Goal: Task Accomplishment & Management: Manage account settings

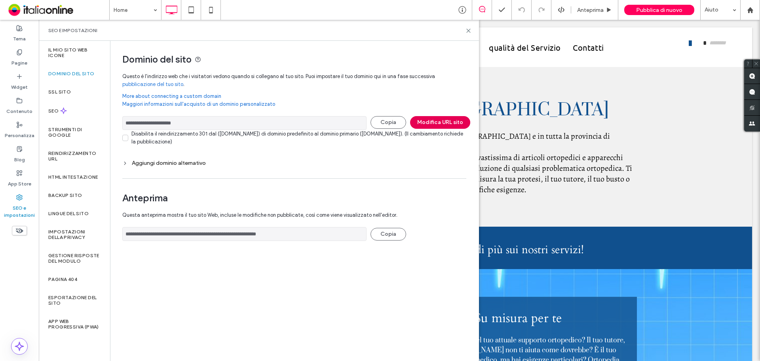
click at [436, 120] on button "Modifica URL sito" at bounding box center [440, 122] width 60 height 13
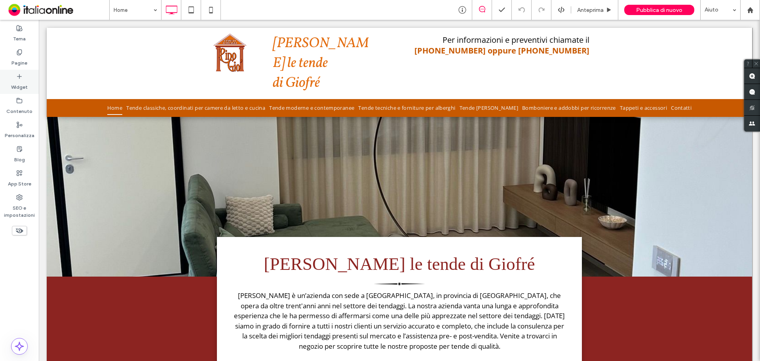
drag, startPoint x: 21, startPoint y: 63, endPoint x: 30, endPoint y: 70, distance: 12.2
click at [21, 63] on label "Pagine" at bounding box center [19, 60] width 16 height 11
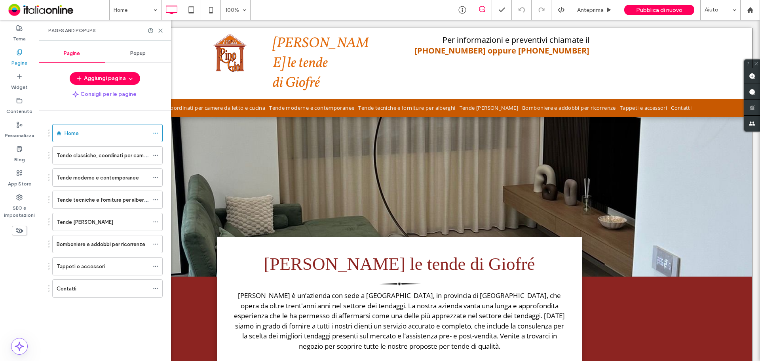
click at [95, 200] on label "Tende tecniche e forniture per alberghi" at bounding box center [104, 200] width 94 height 14
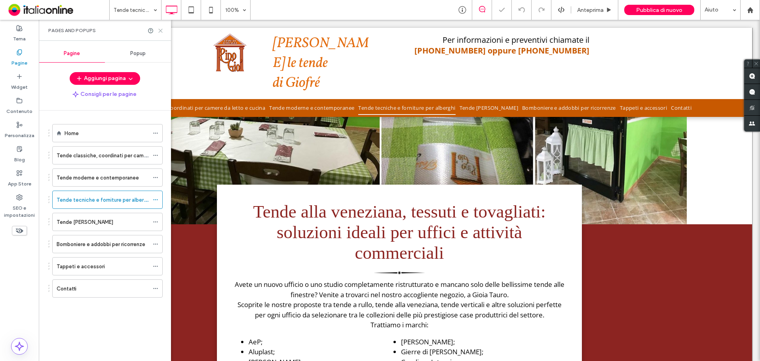
click at [162, 30] on use at bounding box center [161, 31] width 4 height 4
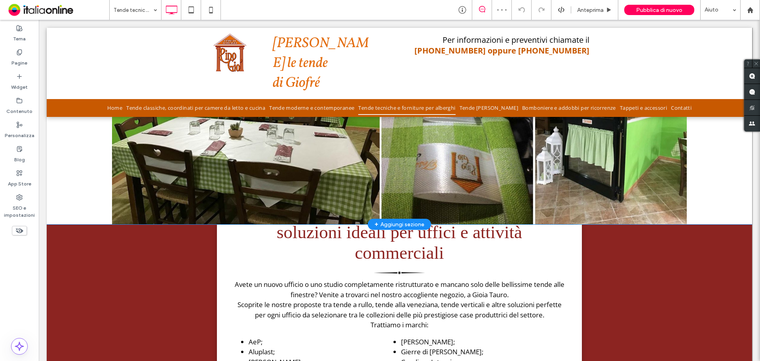
click at [522, 147] on div "Click To Paste [GEOGRAPHIC_DATA] + Aggiungi sezione" at bounding box center [400, 126] width 706 height 196
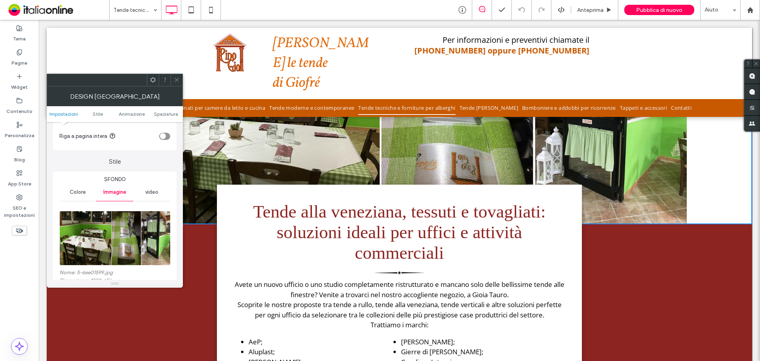
scroll to position [119, 0]
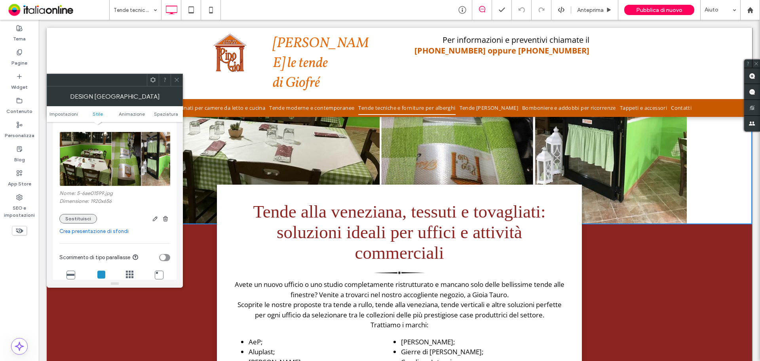
click at [79, 219] on button "Sostituisci" at bounding box center [78, 219] width 38 height 10
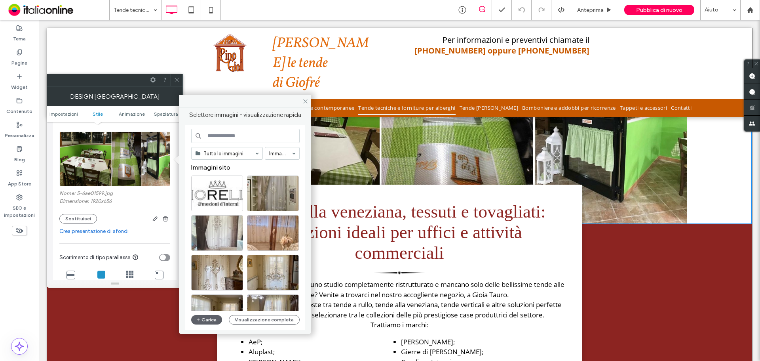
click at [200, 313] on div "Tutte le immagini Immagini Immagini sito Carica Visualizzazione completa" at bounding box center [245, 228] width 108 height 198
click at [200, 318] on icon "button" at bounding box center [198, 319] width 5 height 6
click at [196, 317] on icon "button" at bounding box center [198, 319] width 5 height 6
click at [200, 320] on icon "button" at bounding box center [198, 319] width 5 height 6
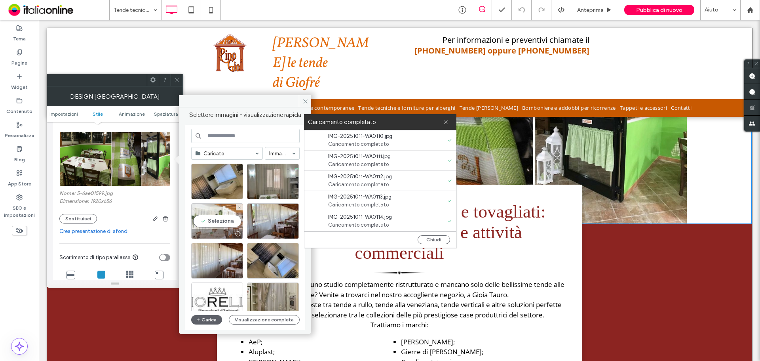
click at [227, 220] on div "Seleziona" at bounding box center [217, 221] width 52 height 36
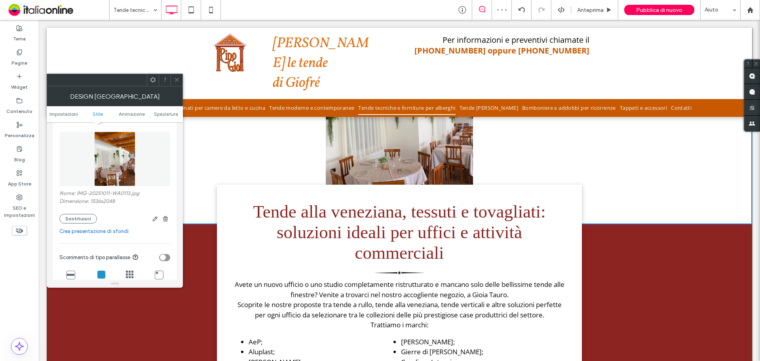
click at [72, 274] on icon at bounding box center [71, 274] width 8 height 8
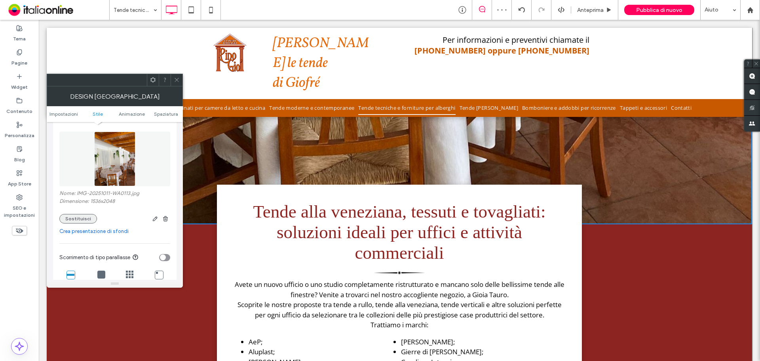
click at [82, 221] on button "Sostituisci" at bounding box center [78, 219] width 38 height 10
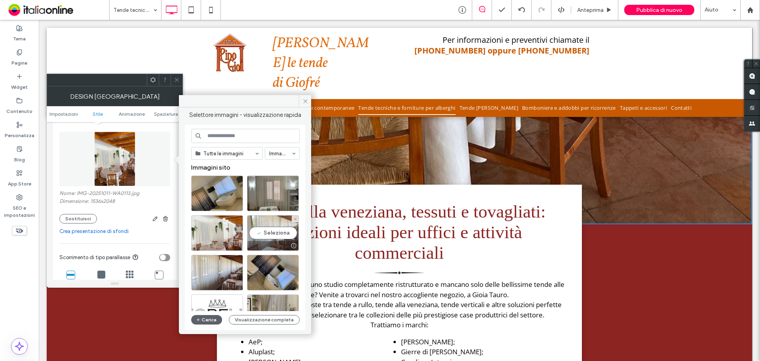
click at [271, 229] on div "Seleziona" at bounding box center [273, 233] width 52 height 36
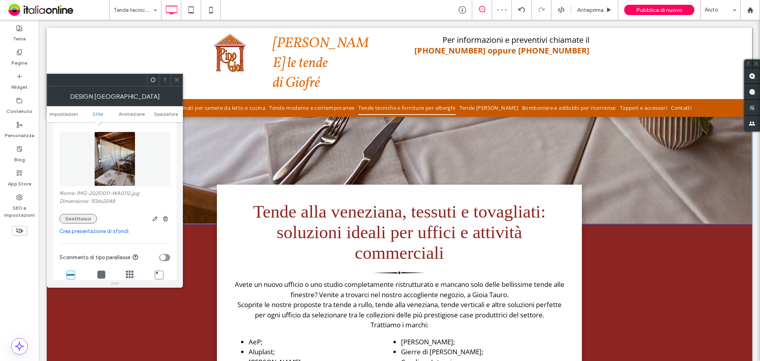
click at [82, 215] on button "Sostituisci" at bounding box center [78, 219] width 38 height 10
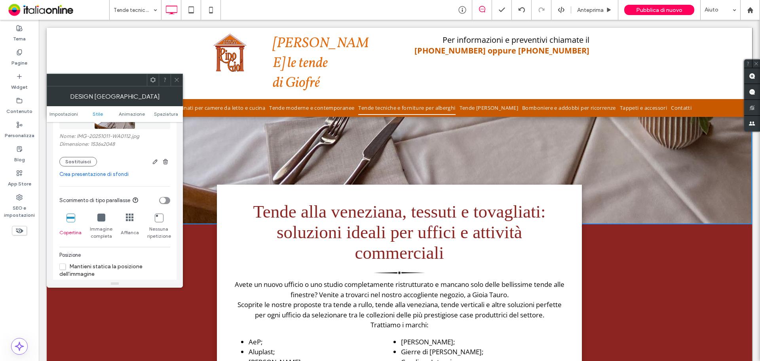
scroll to position [198, 0]
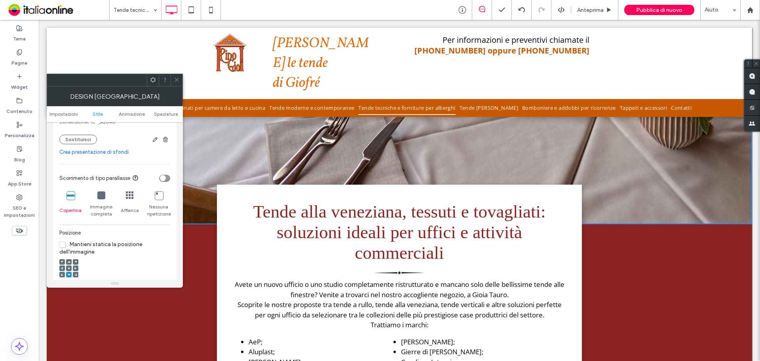
click at [62, 274] on use at bounding box center [62, 274] width 2 height 2
click at [61, 274] on icon at bounding box center [62, 274] width 2 height 2
click at [63, 265] on div at bounding box center [62, 268] width 6 height 6
click at [61, 267] on icon at bounding box center [62, 268] width 2 height 2
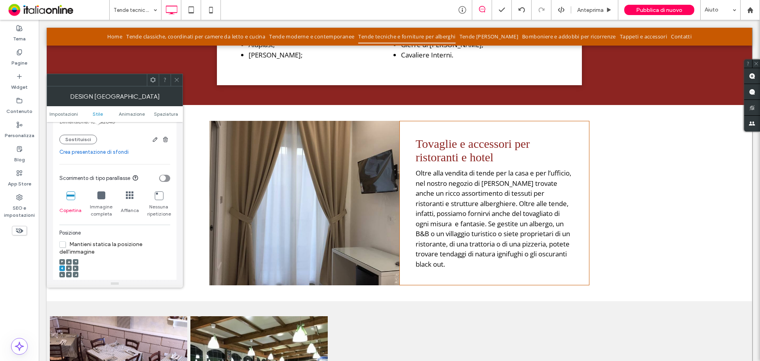
scroll to position [317, 0]
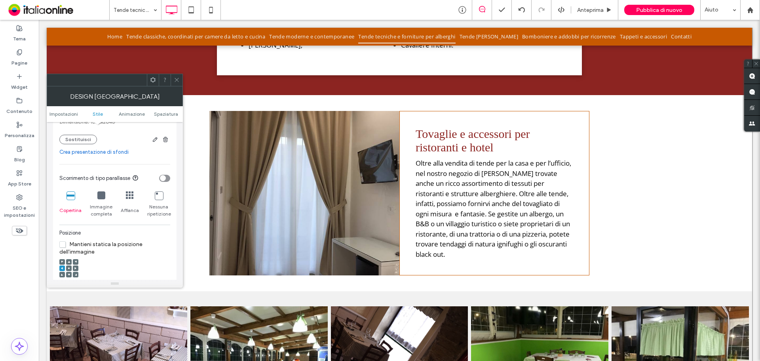
click at [304, 192] on div "Click To Paste" at bounding box center [304, 193] width 190 height 164
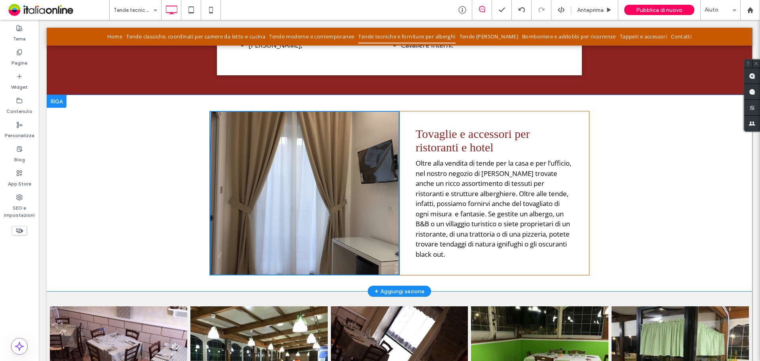
click at [284, 198] on div "Click To Paste" at bounding box center [304, 193] width 190 height 164
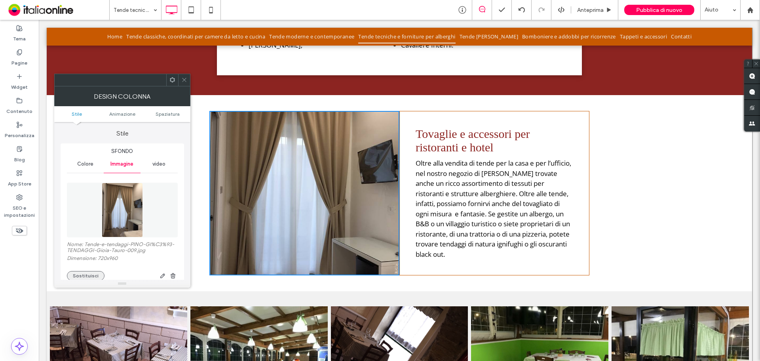
click at [90, 276] on button "Sostituisci" at bounding box center [86, 276] width 38 height 10
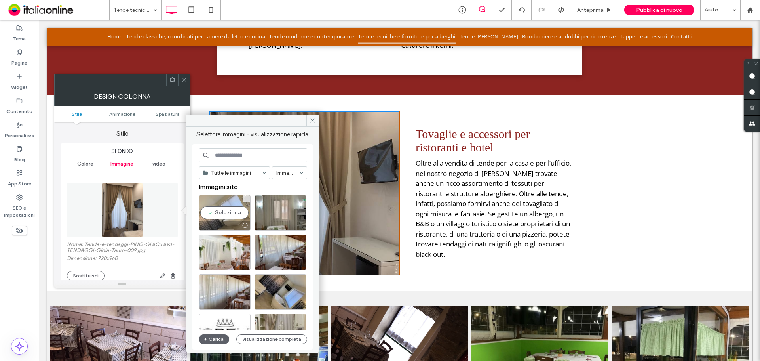
click at [235, 212] on div "Seleziona" at bounding box center [225, 213] width 52 height 36
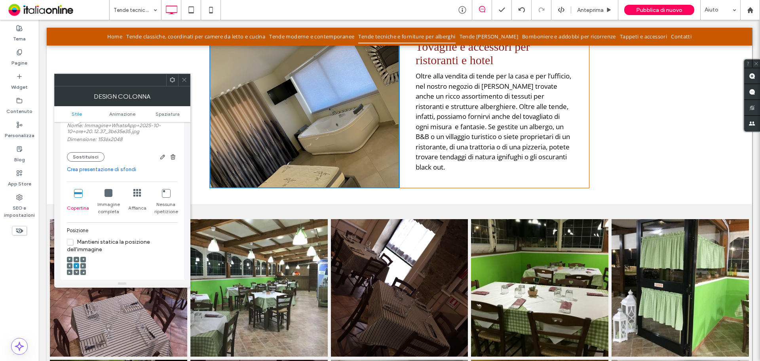
scroll to position [436, 0]
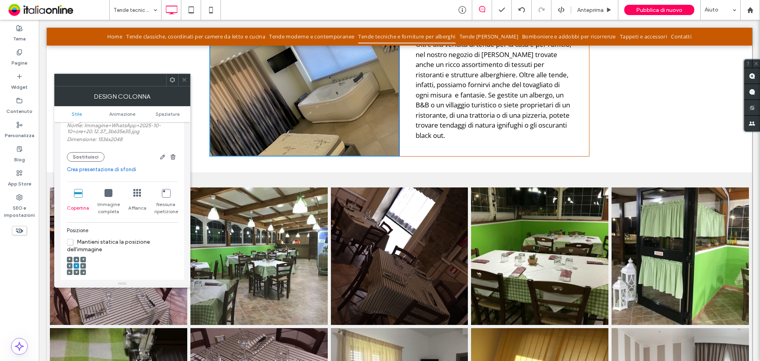
click at [269, 261] on link at bounding box center [258, 255] width 137 height 137
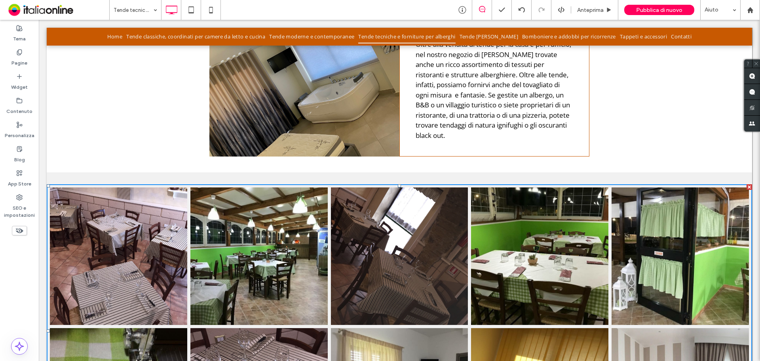
click at [342, 246] on link at bounding box center [399, 255] width 137 height 137
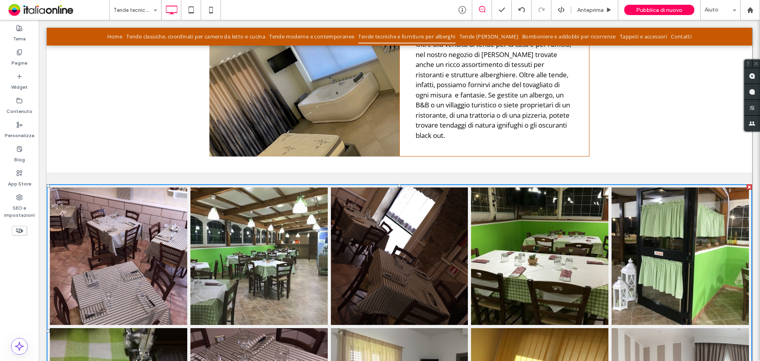
click at [322, 244] on link at bounding box center [258, 255] width 137 height 137
drag, startPoint x: 264, startPoint y: 252, endPoint x: 302, endPoint y: 216, distance: 52.4
click at [274, 241] on link at bounding box center [258, 255] width 137 height 137
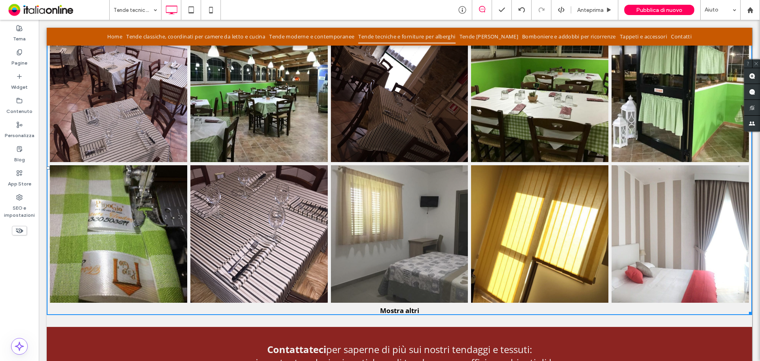
scroll to position [554, 0]
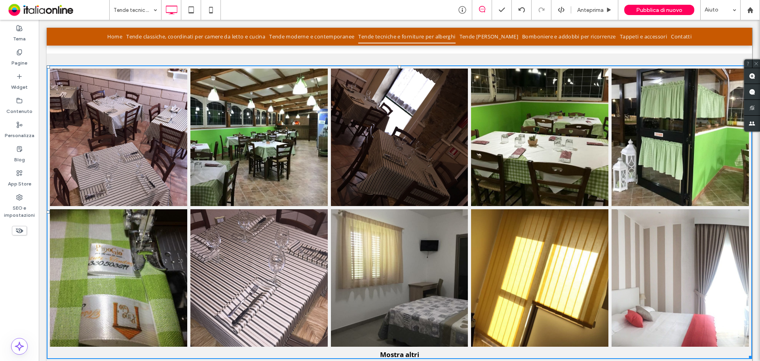
click at [252, 244] on link at bounding box center [258, 277] width 137 height 137
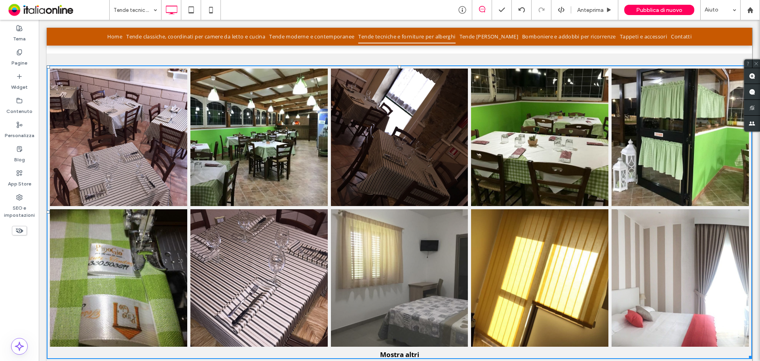
click at [420, 224] on link at bounding box center [399, 277] width 137 height 137
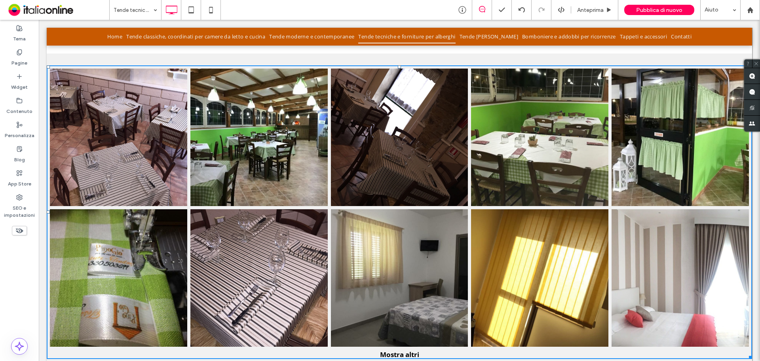
click at [529, 200] on link at bounding box center [539, 137] width 137 height 137
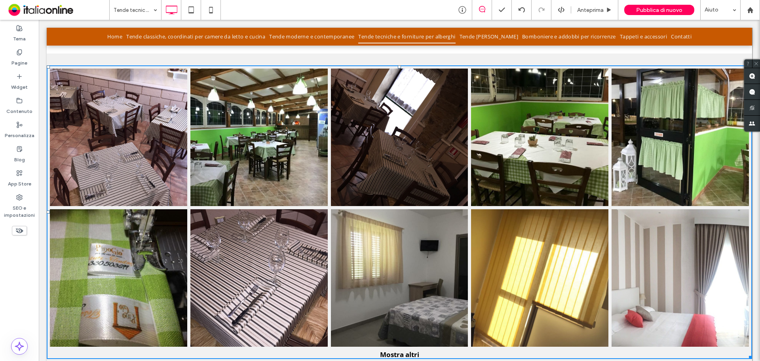
click at [491, 206] on div "Button Button Button Button Button Button Button Button Button Button Button Bu…" at bounding box center [400, 207] width 706 height 284
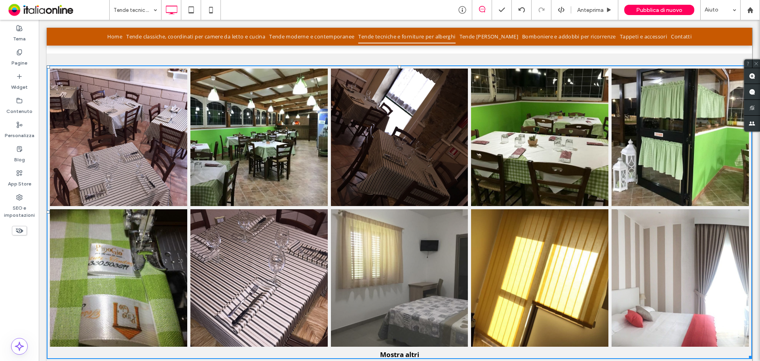
drag, startPoint x: 372, startPoint y: 229, endPoint x: 332, endPoint y: 248, distance: 44.3
click at [372, 229] on link at bounding box center [399, 277] width 137 height 137
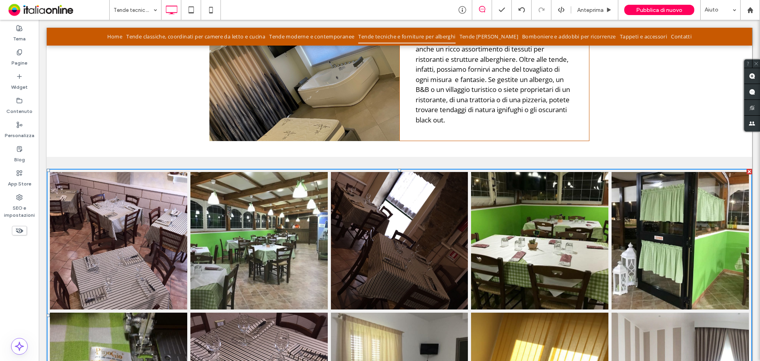
scroll to position [396, 0]
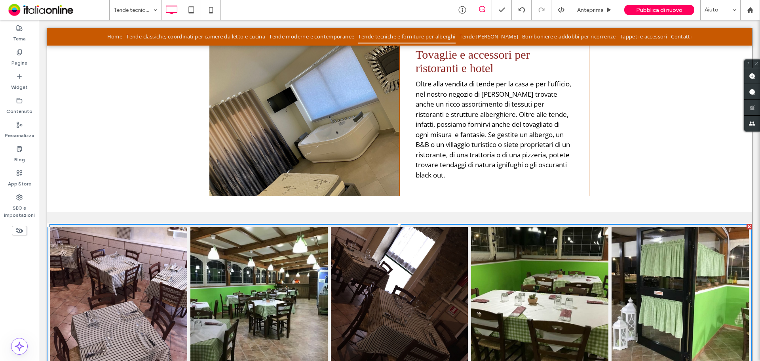
drag, startPoint x: 378, startPoint y: 142, endPoint x: 373, endPoint y: 166, distance: 25.1
click at [378, 142] on div "Click To Paste" at bounding box center [304, 114] width 190 height 164
click at [474, 105] on div "Oltre alla vendita di tende per la casa e per l’ufficio, nel nostro negozio di …" at bounding box center [495, 129] width 158 height 101
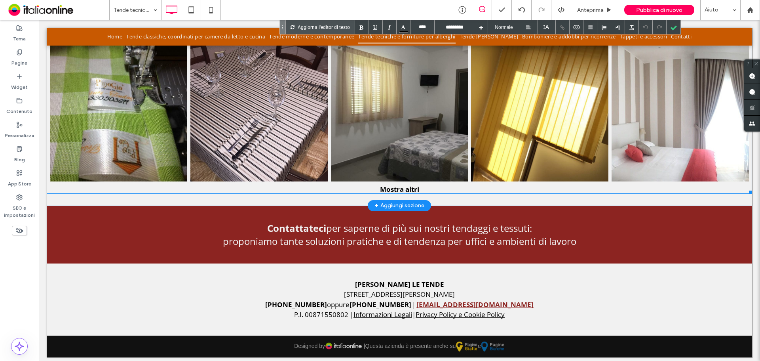
scroll to position [721, 0]
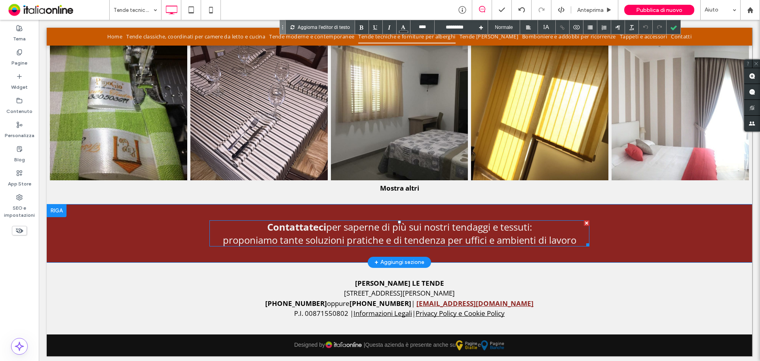
click at [399, 220] on span "Contattateci per saperne di più sui nostri tendaggi e tessuti:" at bounding box center [399, 226] width 265 height 13
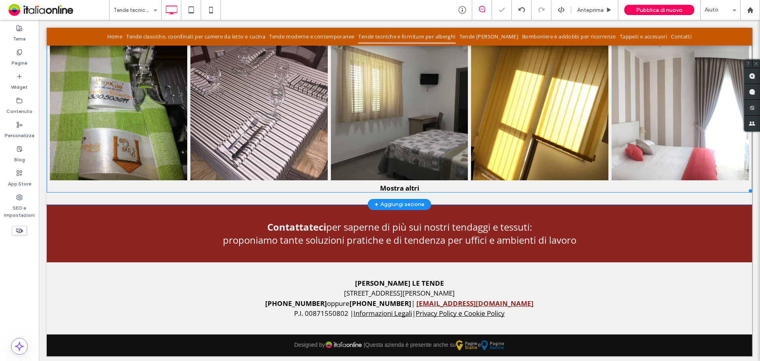
drag, startPoint x: 368, startPoint y: 152, endPoint x: 308, endPoint y: 154, distance: 59.4
click at [368, 152] on link at bounding box center [399, 111] width 137 height 137
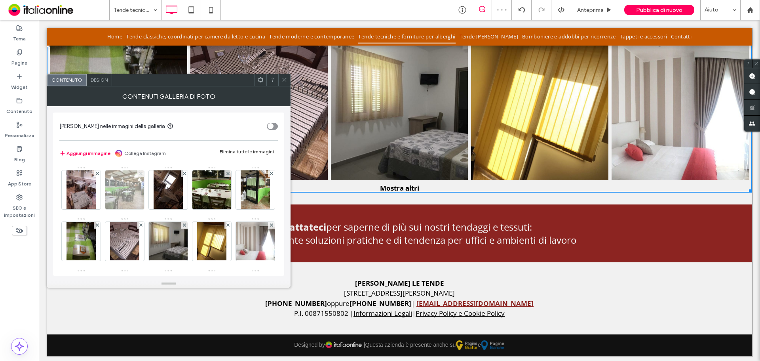
click at [139, 171] on div at bounding box center [140, 173] width 7 height 7
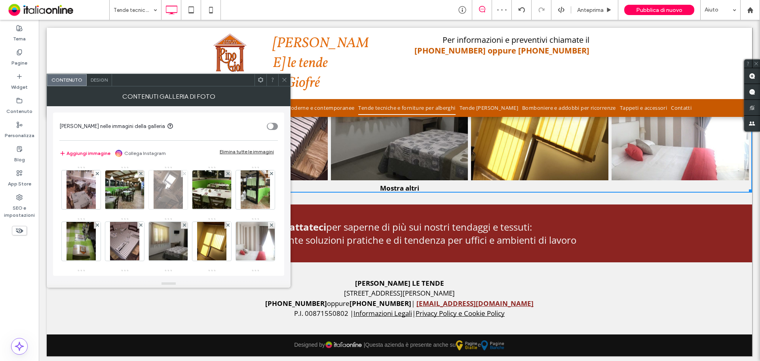
click at [183, 173] on icon at bounding box center [184, 173] width 3 height 3
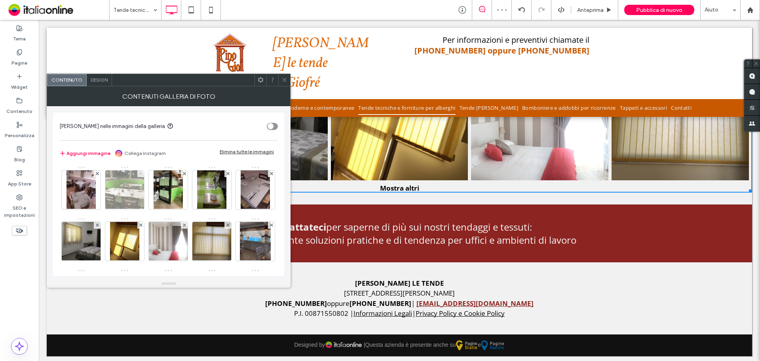
click at [139, 173] on icon at bounding box center [140, 173] width 3 height 3
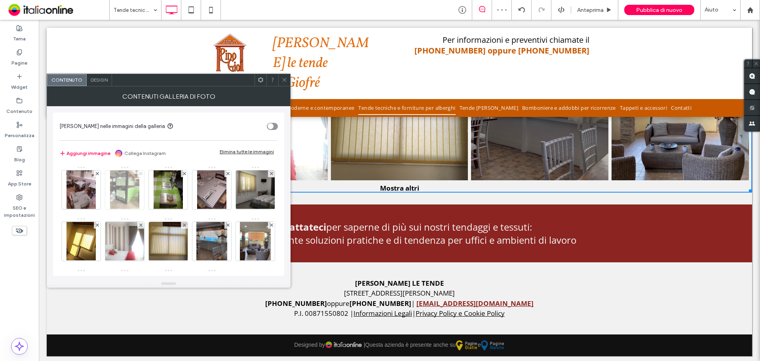
click at [139, 173] on icon at bounding box center [140, 173] width 3 height 3
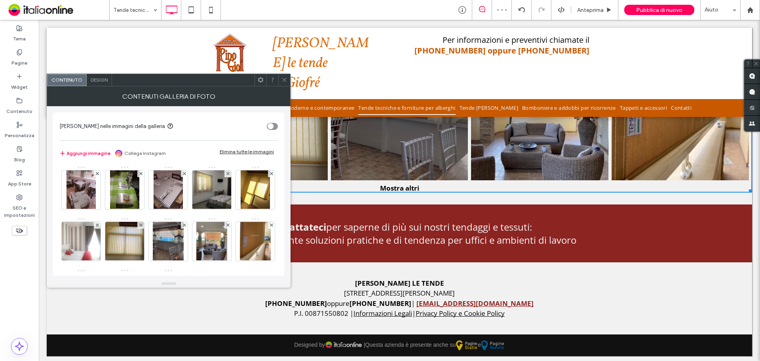
click at [139, 173] on icon at bounding box center [140, 173] width 3 height 3
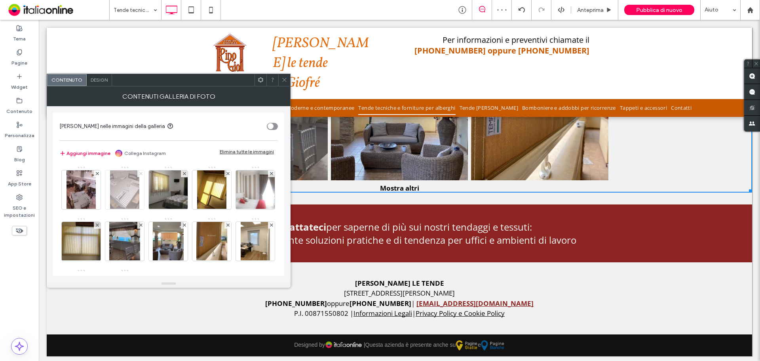
click at [139, 173] on icon at bounding box center [140, 173] width 3 height 3
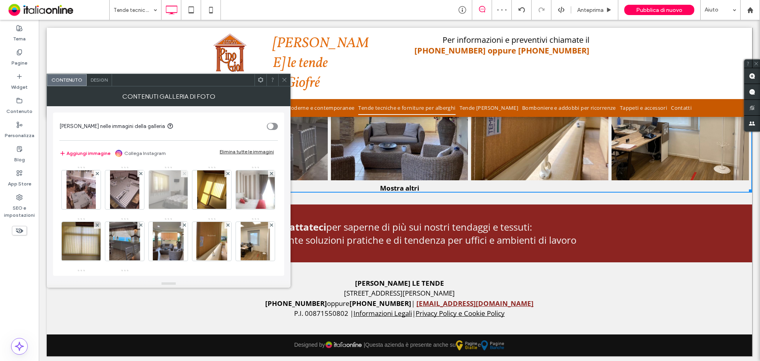
click at [183, 173] on icon at bounding box center [184, 173] width 3 height 3
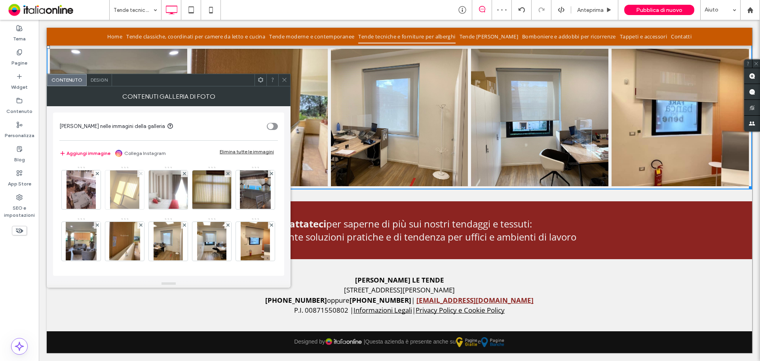
scroll to position [712, 0]
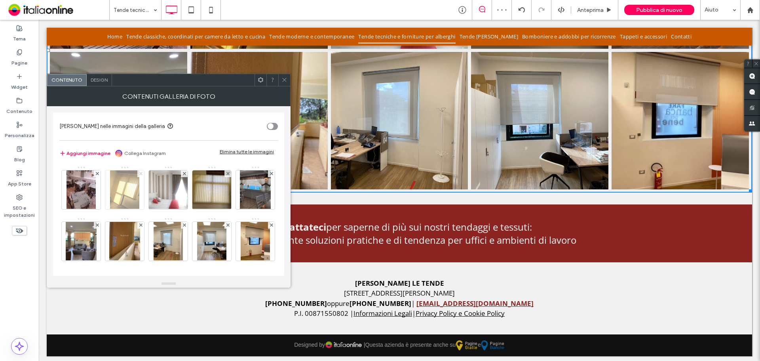
click at [139, 173] on icon at bounding box center [140, 173] width 3 height 3
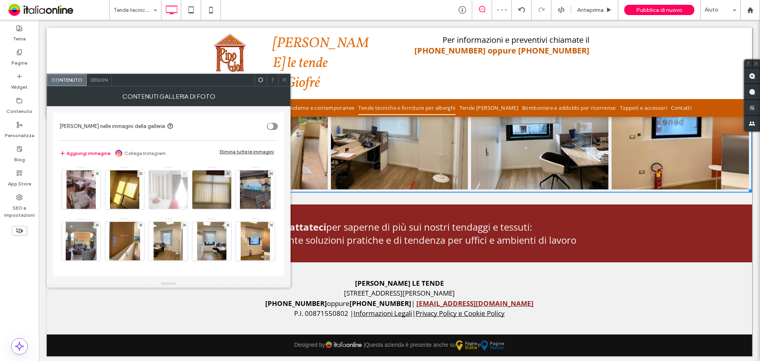
click at [183, 173] on icon at bounding box center [184, 173] width 3 height 3
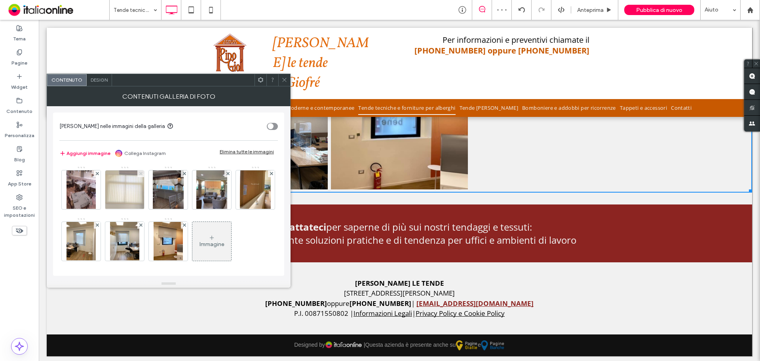
click at [139, 173] on icon at bounding box center [140, 173] width 3 height 3
click at [183, 173] on icon at bounding box center [184, 173] width 3 height 3
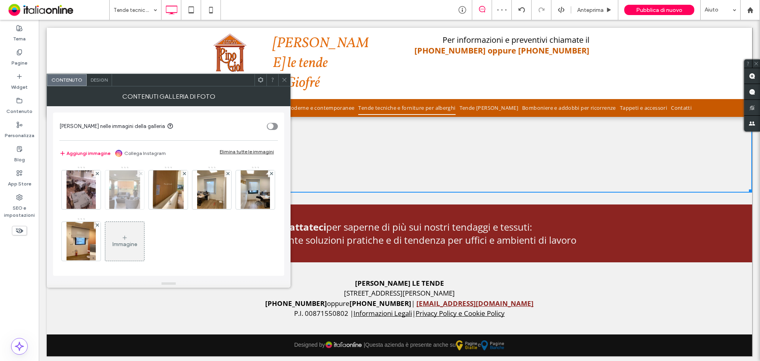
click at [139, 173] on icon at bounding box center [140, 173] width 3 height 3
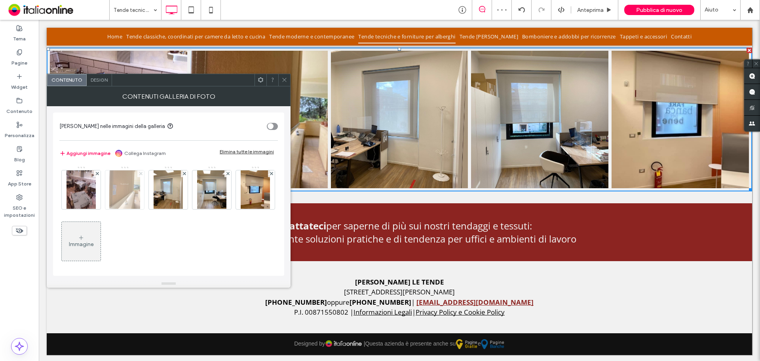
click at [139, 173] on icon at bounding box center [140, 173] width 3 height 3
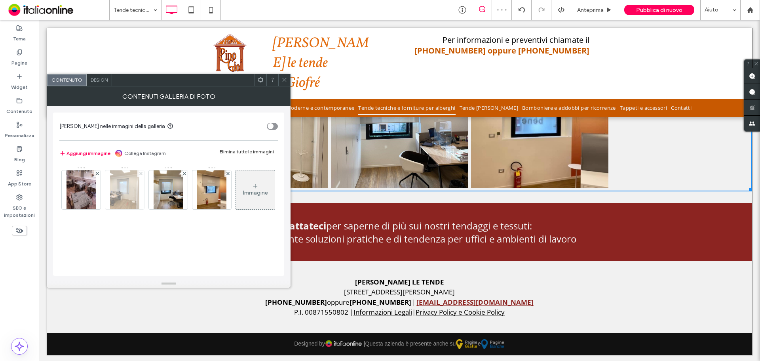
click at [139, 173] on icon at bounding box center [140, 173] width 3 height 3
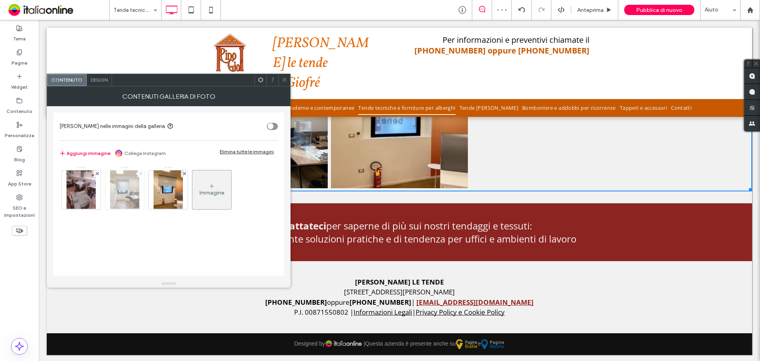
click at [139, 173] on icon at bounding box center [140, 173] width 3 height 3
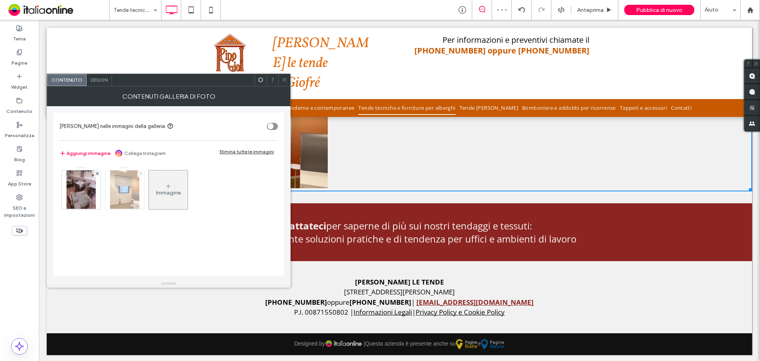
click at [139, 173] on icon at bounding box center [140, 173] width 3 height 3
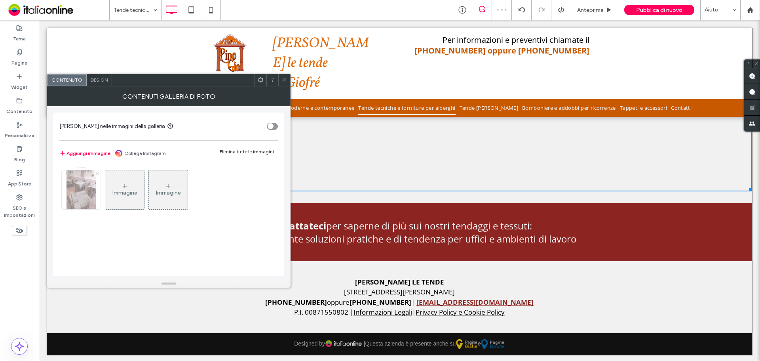
click at [96, 172] on icon at bounding box center [97, 173] width 3 height 3
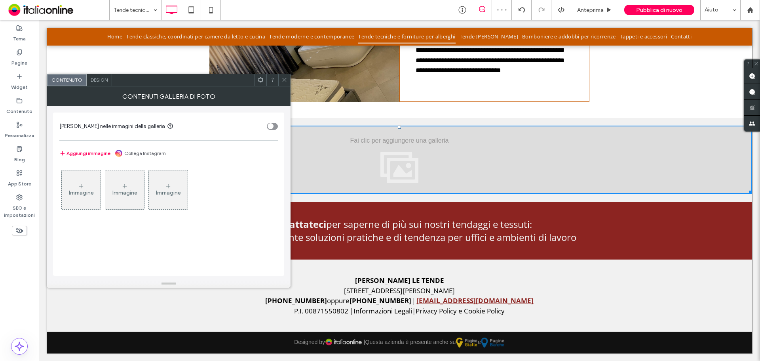
click at [90, 186] on div "Immagine" at bounding box center [81, 189] width 39 height 37
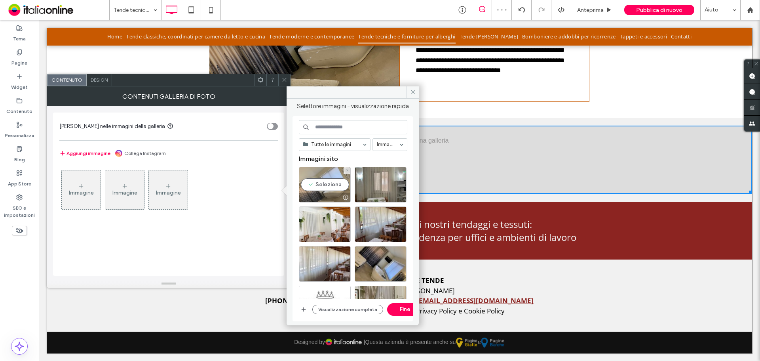
drag, startPoint x: 329, startPoint y: 176, endPoint x: 327, endPoint y: 188, distance: 11.5
click at [329, 176] on div "Seleziona" at bounding box center [325, 185] width 52 height 36
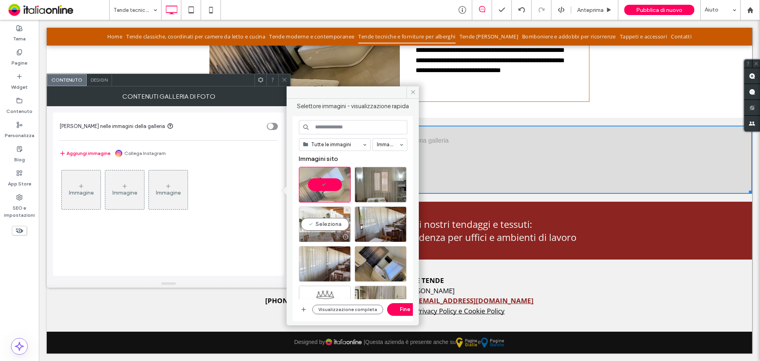
click at [329, 229] on div "Seleziona" at bounding box center [325, 224] width 52 height 36
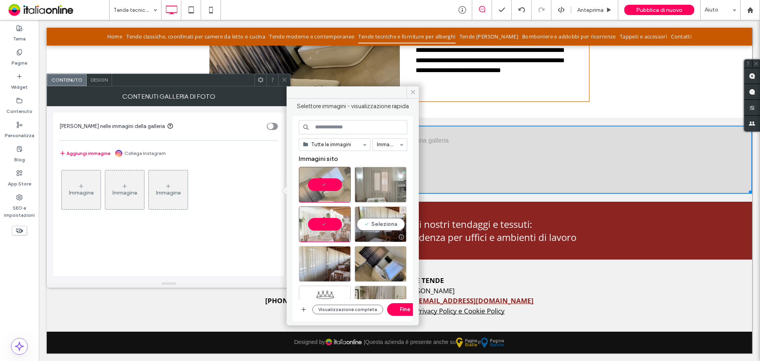
drag, startPoint x: 364, startPoint y: 219, endPoint x: 360, endPoint y: 199, distance: 19.8
click at [364, 219] on div "Seleziona" at bounding box center [381, 224] width 52 height 36
drag, startPoint x: 360, startPoint y: 187, endPoint x: 360, endPoint y: 205, distance: 17.8
click at [360, 187] on div "Seleziona" at bounding box center [381, 185] width 52 height 36
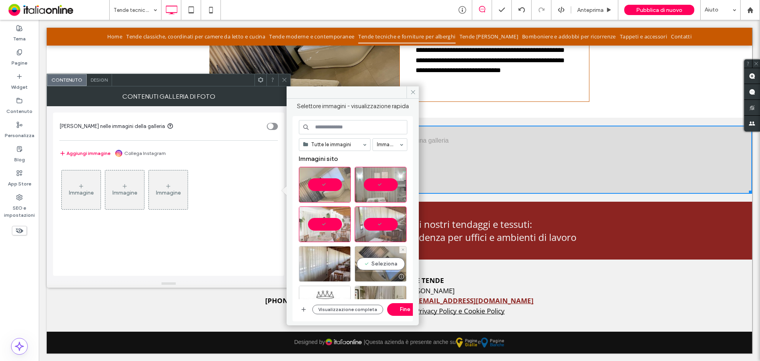
drag, startPoint x: 371, startPoint y: 267, endPoint x: 344, endPoint y: 264, distance: 27.1
click at [371, 267] on div "Seleziona" at bounding box center [381, 264] width 52 height 36
click at [343, 264] on div "Seleziona" at bounding box center [325, 264] width 52 height 36
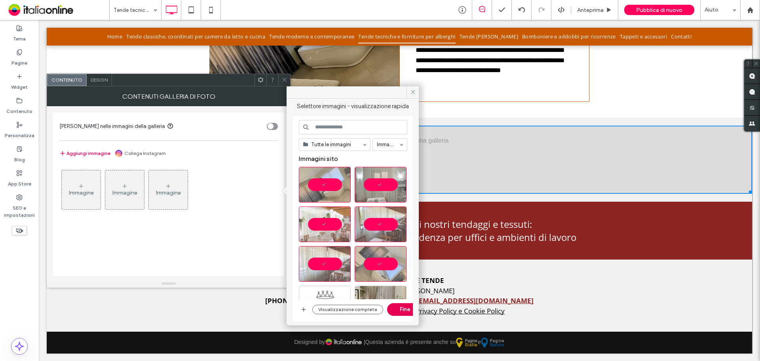
click at [391, 306] on button "Fine" at bounding box center [405, 309] width 36 height 13
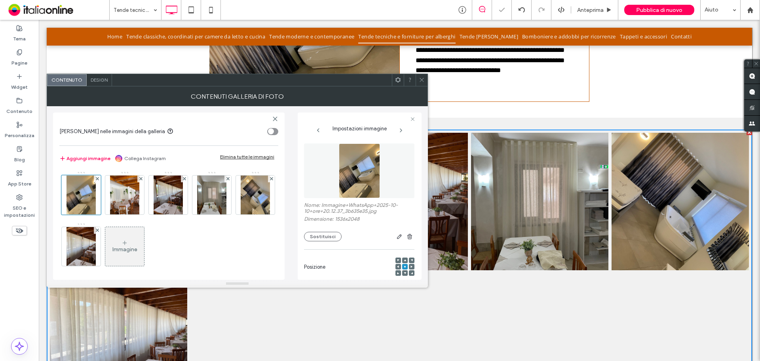
drag, startPoint x: 421, startPoint y: 79, endPoint x: 424, endPoint y: 87, distance: 8.5
click at [421, 79] on use at bounding box center [422, 80] width 4 height 4
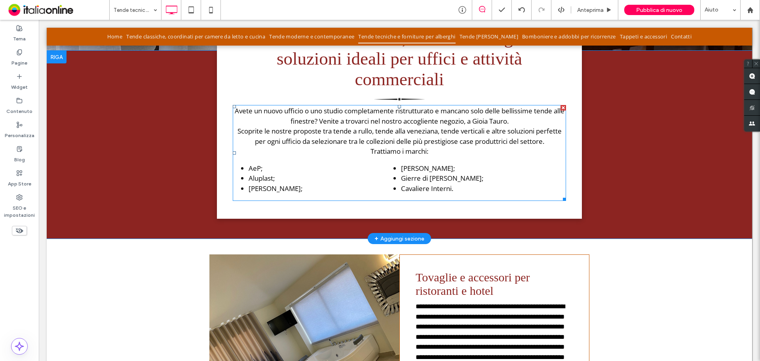
scroll to position [0, 0]
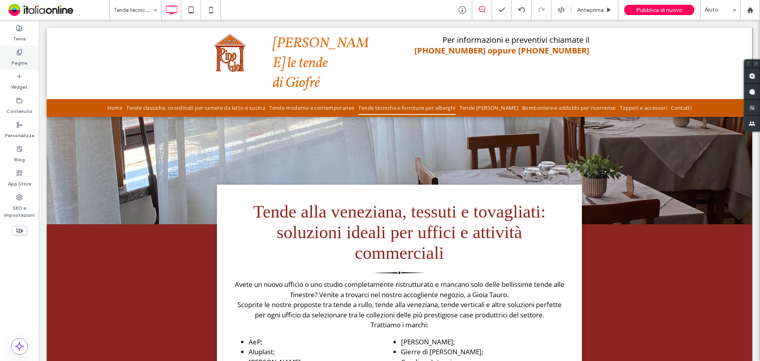
click at [18, 61] on label "Pagine" at bounding box center [19, 60] width 16 height 11
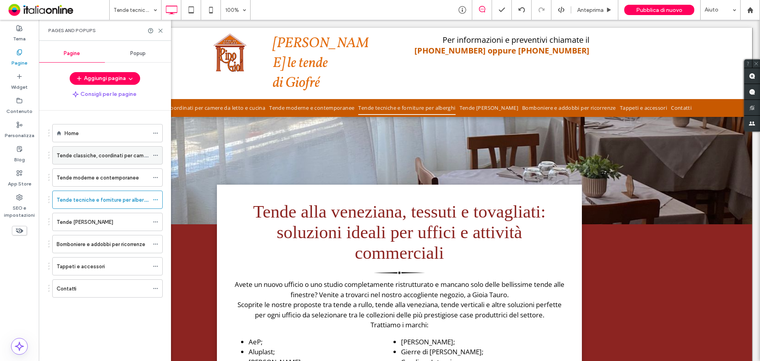
click at [109, 162] on div "Tende classiche, coordinati per camere da letto e cucina" at bounding box center [103, 155] width 92 height 17
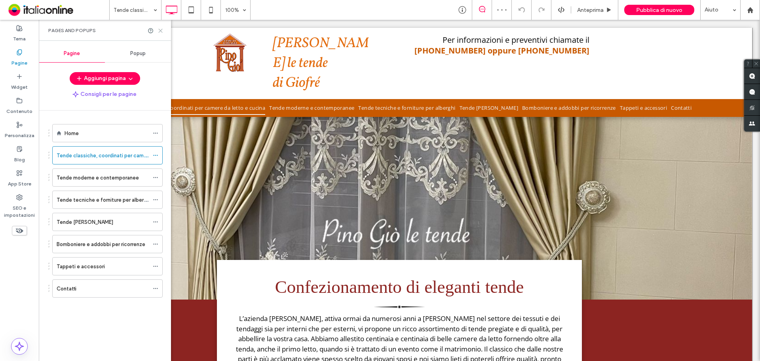
click at [161, 30] on use at bounding box center [161, 31] width 4 height 4
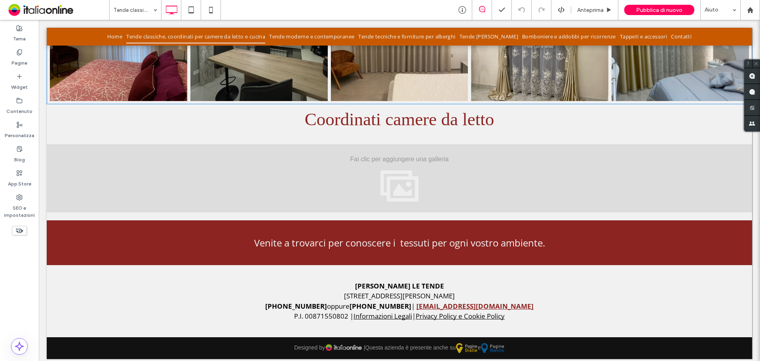
scroll to position [656, 0]
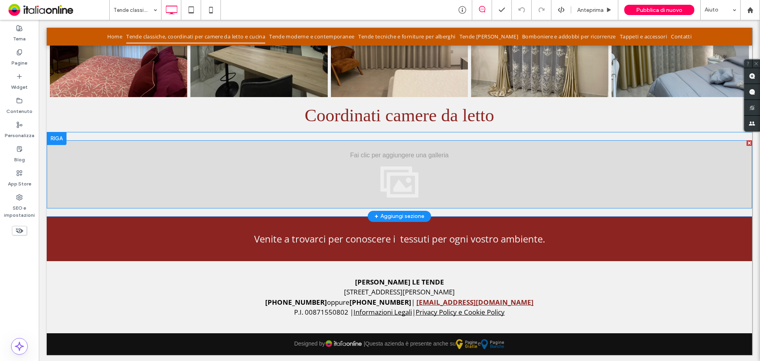
click at [368, 178] on div "Mostra altri" at bounding box center [400, 174] width 706 height 68
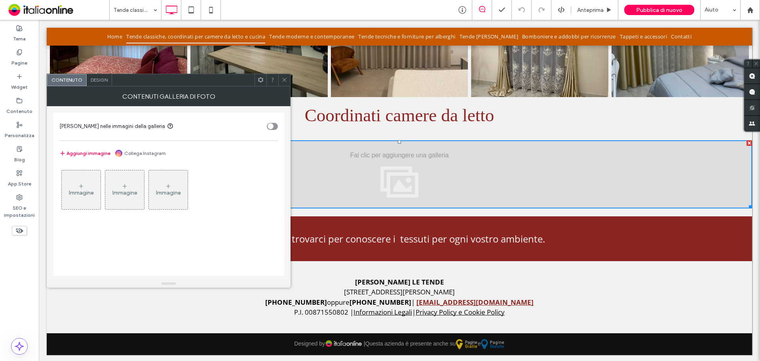
click at [78, 194] on div "Immagine" at bounding box center [81, 192] width 25 height 7
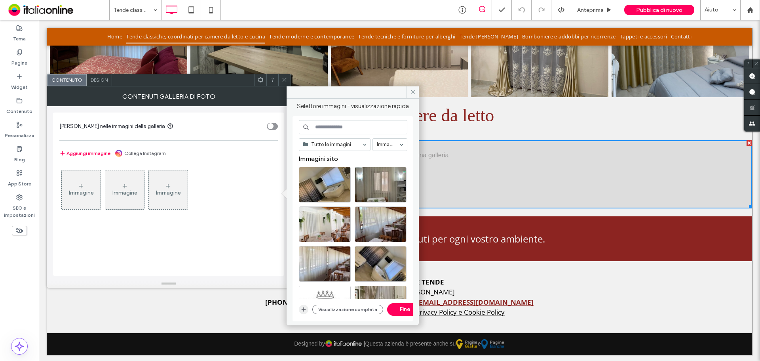
click at [301, 307] on icon "button" at bounding box center [304, 309] width 6 height 6
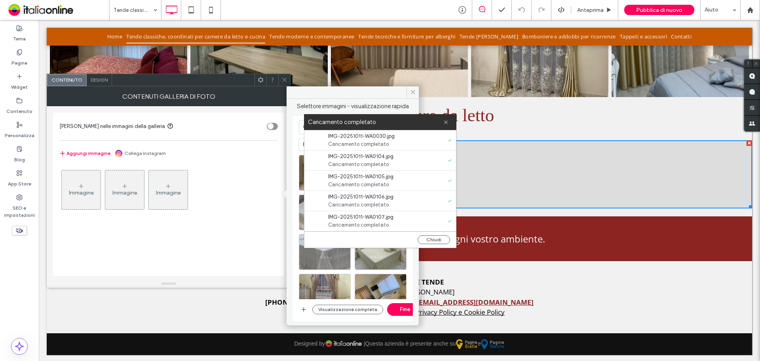
drag, startPoint x: 77, startPoint y: 192, endPoint x: 289, endPoint y: 206, distance: 212.7
click at [254, 226] on div "Immagine Immagine Immagine" at bounding box center [168, 217] width 219 height 110
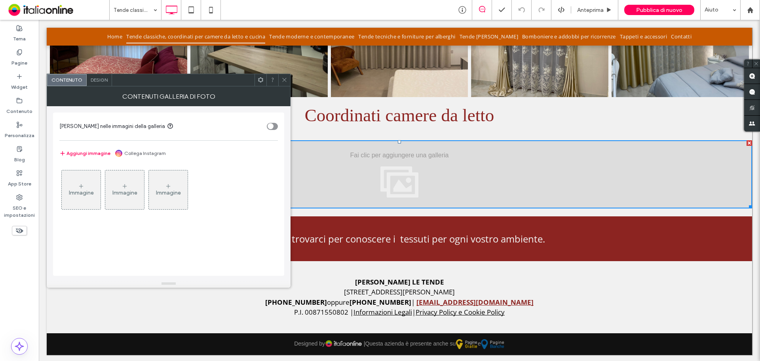
click at [109, 196] on div "Immagine" at bounding box center [124, 189] width 39 height 37
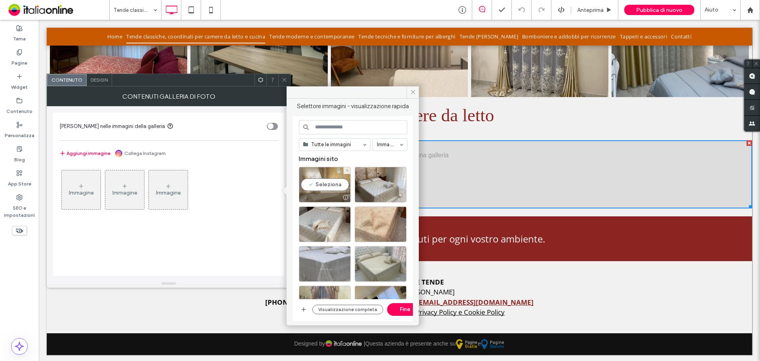
drag, startPoint x: 329, startPoint y: 183, endPoint x: 351, endPoint y: 183, distance: 22.6
click at [331, 184] on div "Seleziona" at bounding box center [325, 185] width 52 height 36
drag, startPoint x: 367, startPoint y: 181, endPoint x: 373, endPoint y: 201, distance: 21.1
click at [367, 182] on div "Seleziona" at bounding box center [381, 185] width 52 height 36
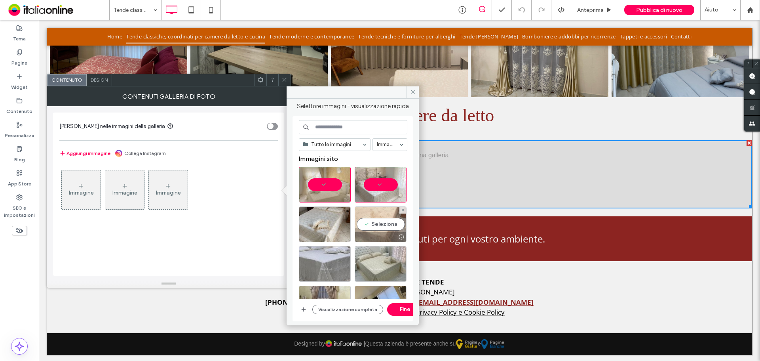
click at [375, 216] on div "Seleziona" at bounding box center [381, 224] width 52 height 36
drag, startPoint x: 354, startPoint y: 225, endPoint x: 349, endPoint y: 230, distance: 7.6
click at [352, 227] on div at bounding box center [356, 226] width 114 height 40
click at [339, 247] on div at bounding box center [325, 264] width 52 height 36
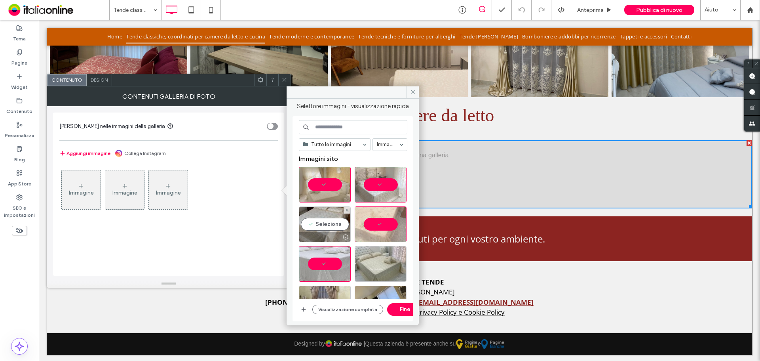
drag, startPoint x: 326, startPoint y: 213, endPoint x: 351, endPoint y: 236, distance: 33.9
click at [327, 213] on div "Seleziona" at bounding box center [325, 224] width 52 height 36
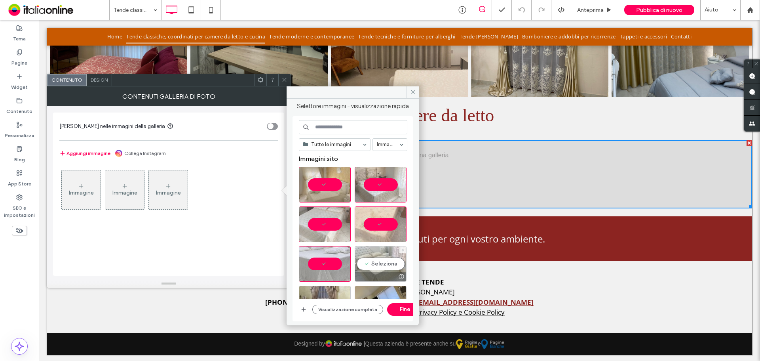
click at [370, 251] on div "Seleziona" at bounding box center [381, 264] width 52 height 36
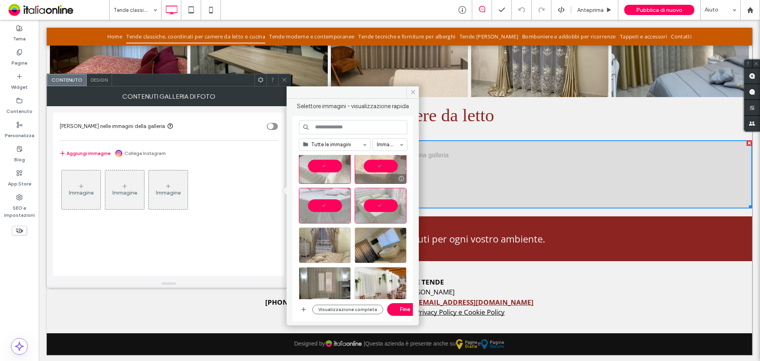
scroll to position [79, 0]
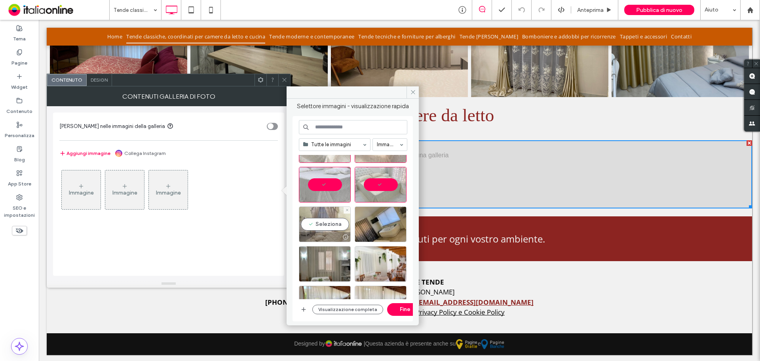
click at [317, 225] on div "Seleziona" at bounding box center [325, 224] width 52 height 36
click at [399, 308] on button "Fine" at bounding box center [405, 309] width 36 height 13
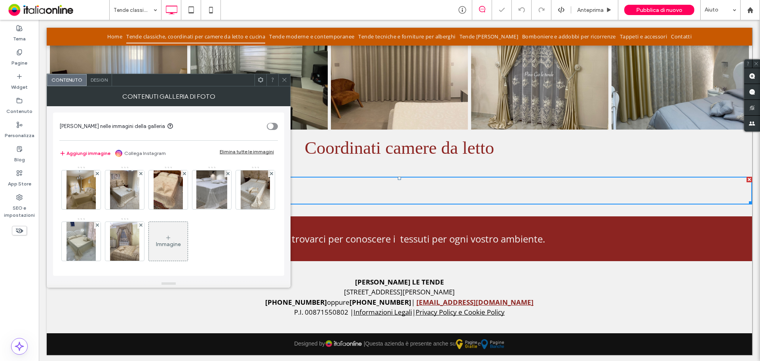
scroll to position [656, 0]
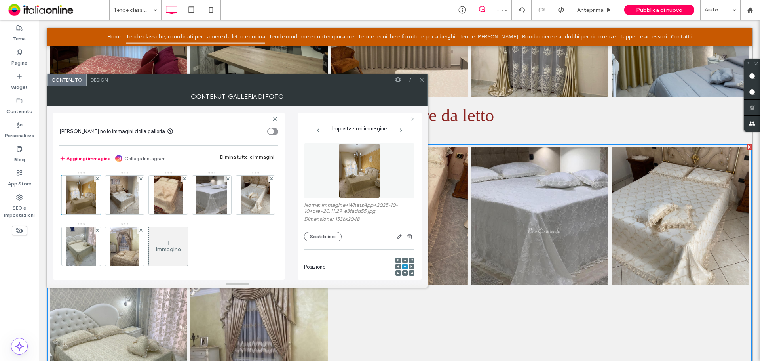
drag, startPoint x: 420, startPoint y: 79, endPoint x: 391, endPoint y: 129, distance: 57.8
click at [420, 79] on icon at bounding box center [422, 80] width 6 height 6
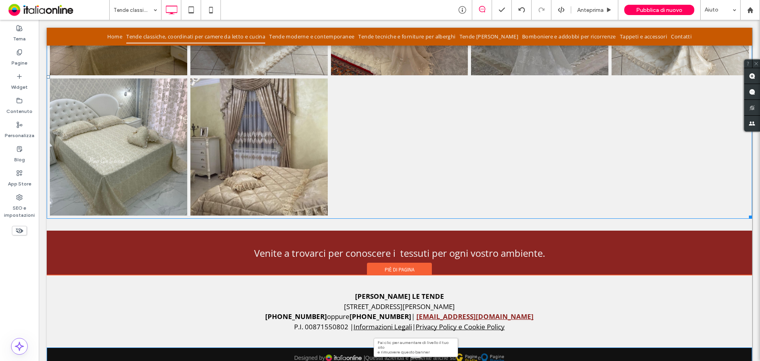
scroll to position [877, 0]
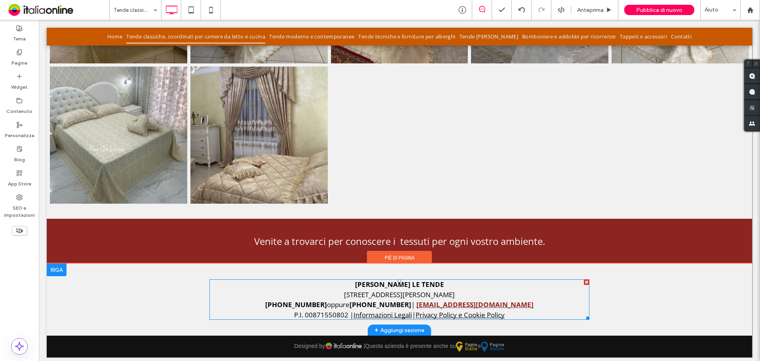
click at [458, 290] on div "[STREET_ADDRESS][PERSON_NAME]" at bounding box center [399, 294] width 380 height 10
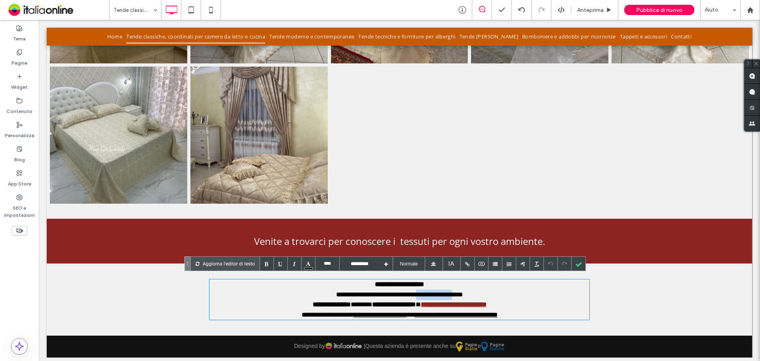
drag, startPoint x: 456, startPoint y: 290, endPoint x: 414, endPoint y: 293, distance: 42.1
click at [414, 293] on div "**********" at bounding box center [399, 294] width 380 height 10
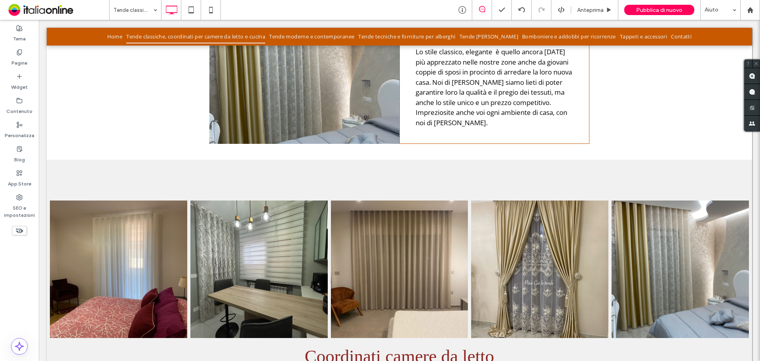
scroll to position [401, 0]
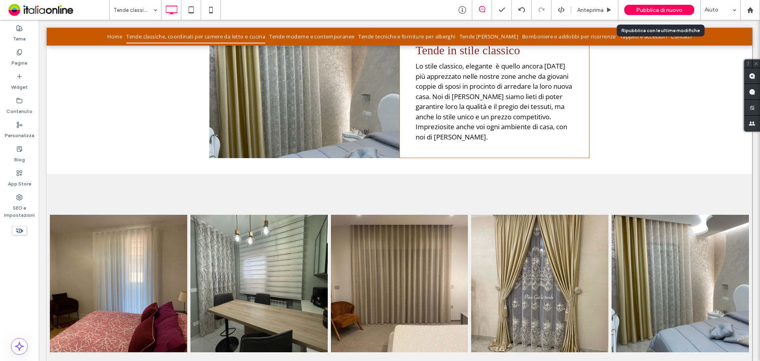
click at [626, 11] on div "Pubblica di nuovo" at bounding box center [659, 10] width 70 height 10
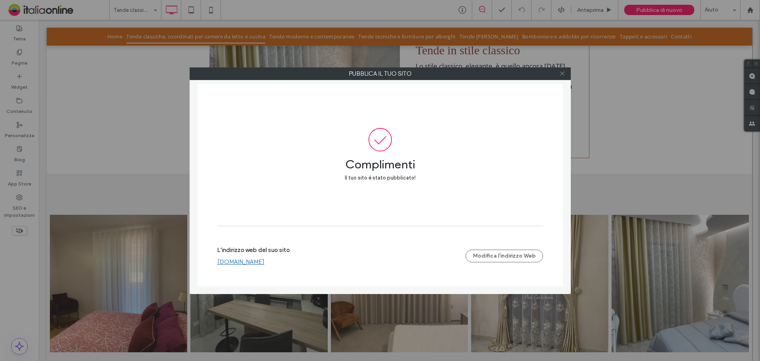
click at [562, 72] on icon at bounding box center [563, 73] width 6 height 6
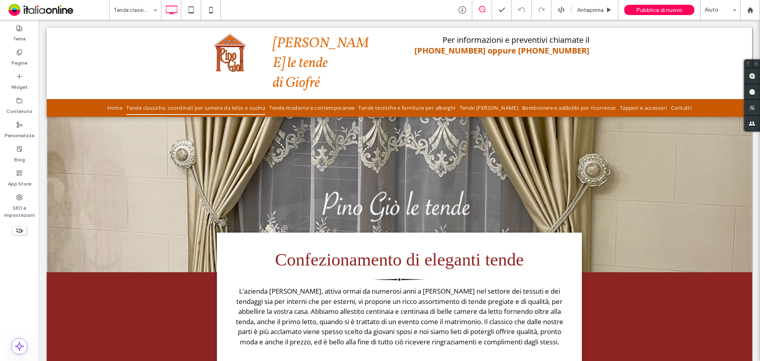
scroll to position [0, 0]
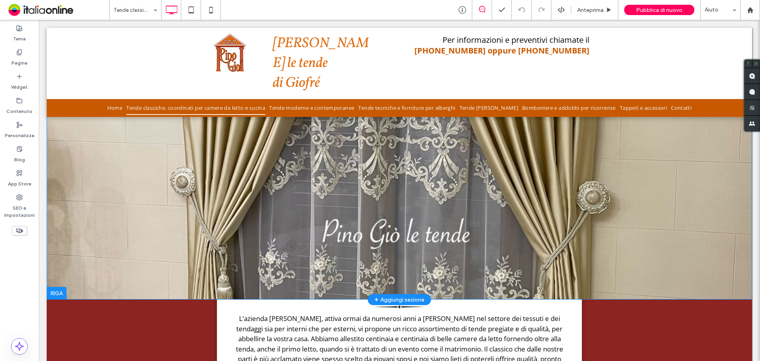
click at [415, 194] on div "Click To Paste [GEOGRAPHIC_DATA] + Aggiungi sezione" at bounding box center [400, 164] width 706 height 272
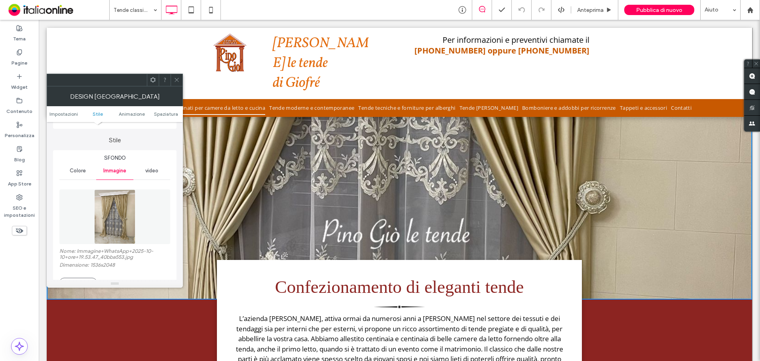
scroll to position [119, 0]
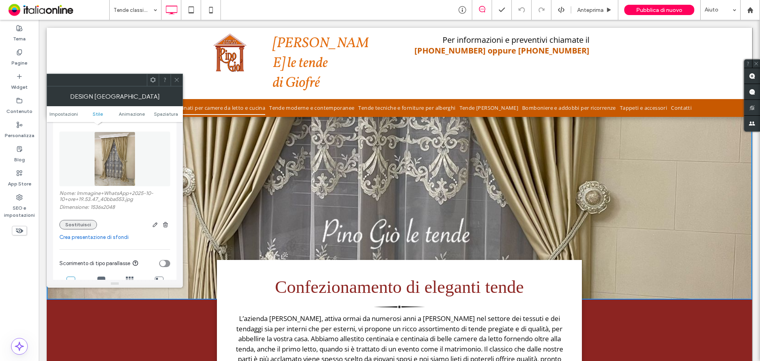
click at [73, 225] on button "Sostituisci" at bounding box center [78, 225] width 38 height 10
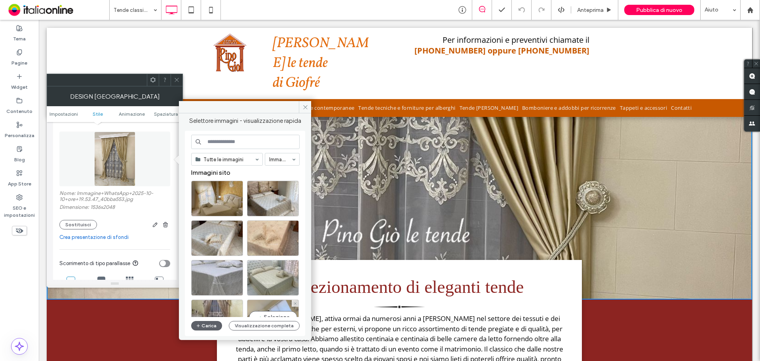
scroll to position [0, 0]
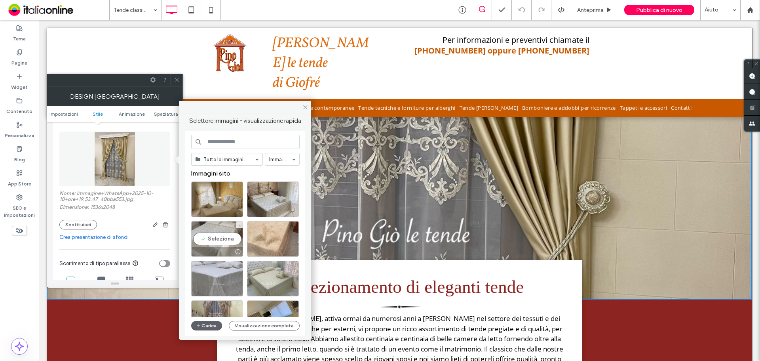
click at [218, 238] on div "Seleziona" at bounding box center [217, 239] width 52 height 36
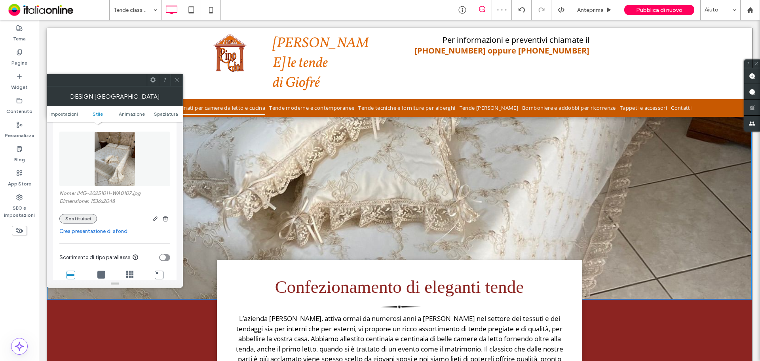
drag, startPoint x: 76, startPoint y: 217, endPoint x: 90, endPoint y: 214, distance: 14.9
click at [76, 217] on button "Sostituisci" at bounding box center [78, 219] width 38 height 10
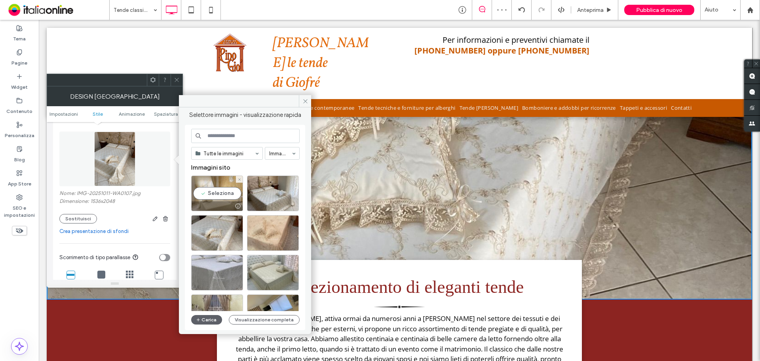
click at [223, 199] on div "Seleziona" at bounding box center [217, 193] width 52 height 36
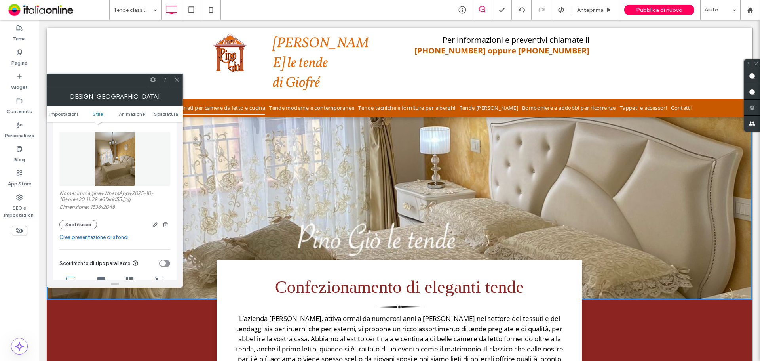
click at [177, 79] on icon at bounding box center [177, 80] width 6 height 6
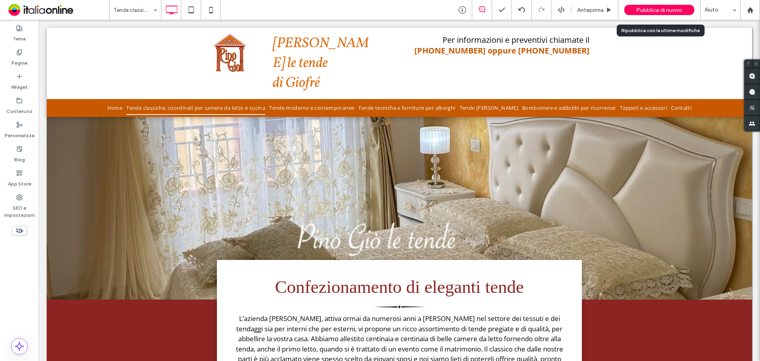
click at [645, 10] on span "Pubblica di nuovo" at bounding box center [659, 10] width 46 height 7
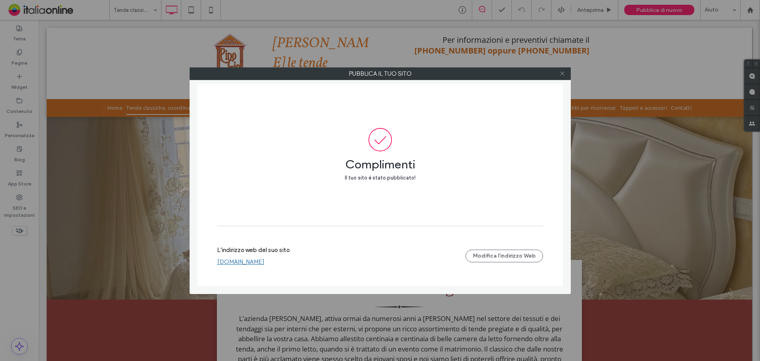
drag, startPoint x: 560, startPoint y: 74, endPoint x: 525, endPoint y: 69, distance: 36.0
click at [560, 74] on icon at bounding box center [563, 73] width 6 height 6
